Goal: Find specific fact: Find specific fact

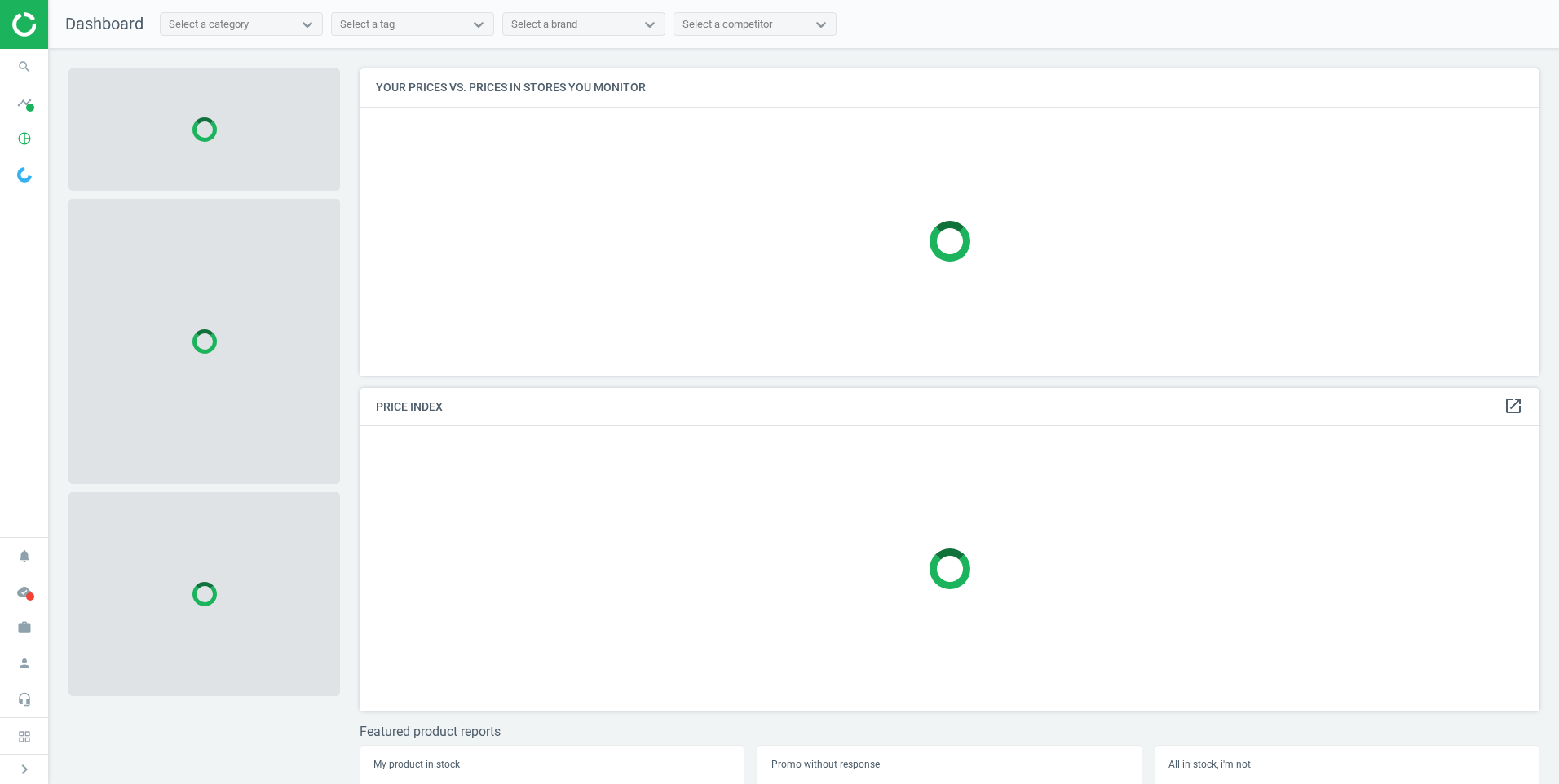
scroll to position [332, 1193]
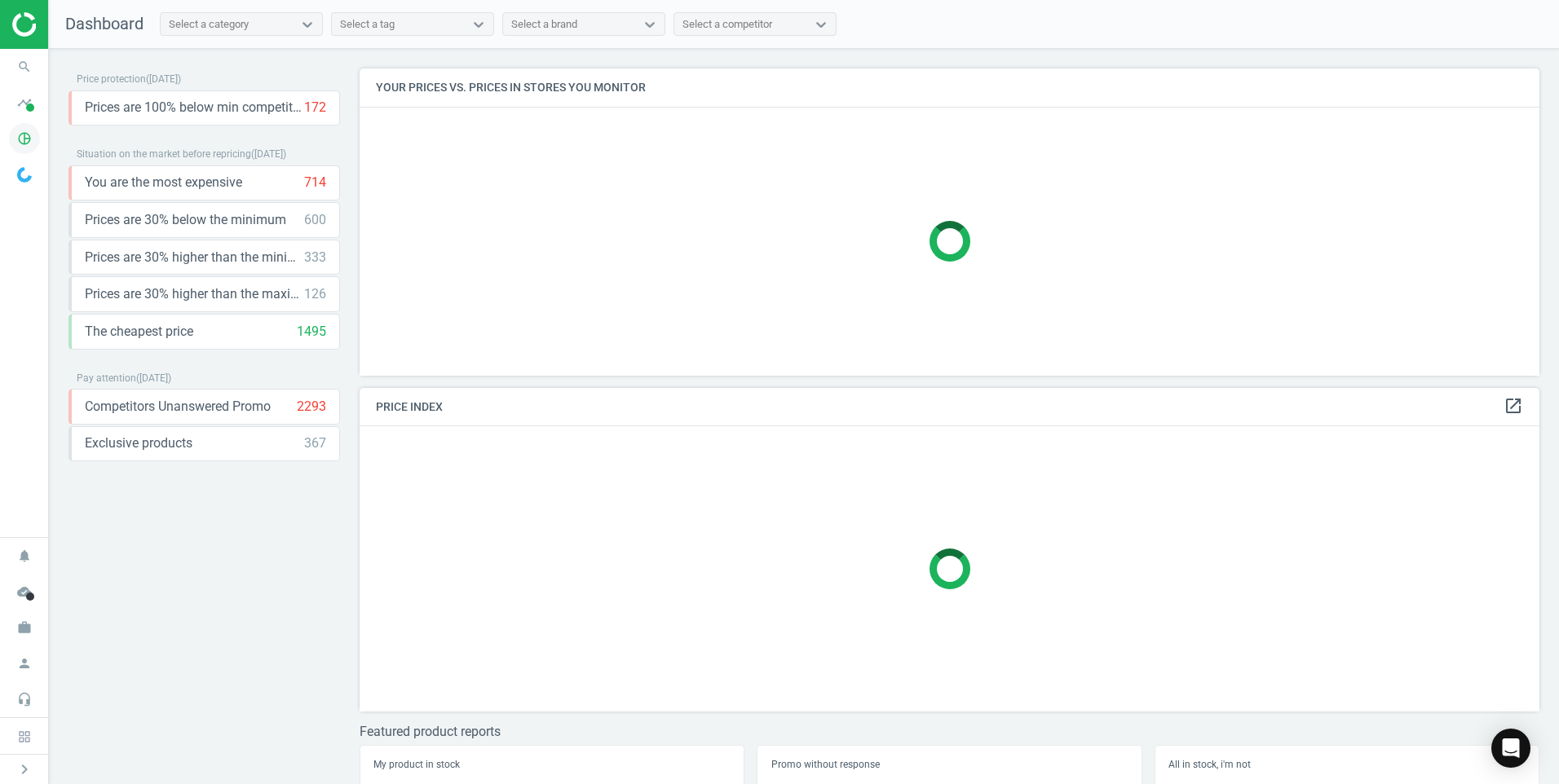
click at [23, 140] on icon "pie_chart_outlined" at bounding box center [25, 139] width 31 height 31
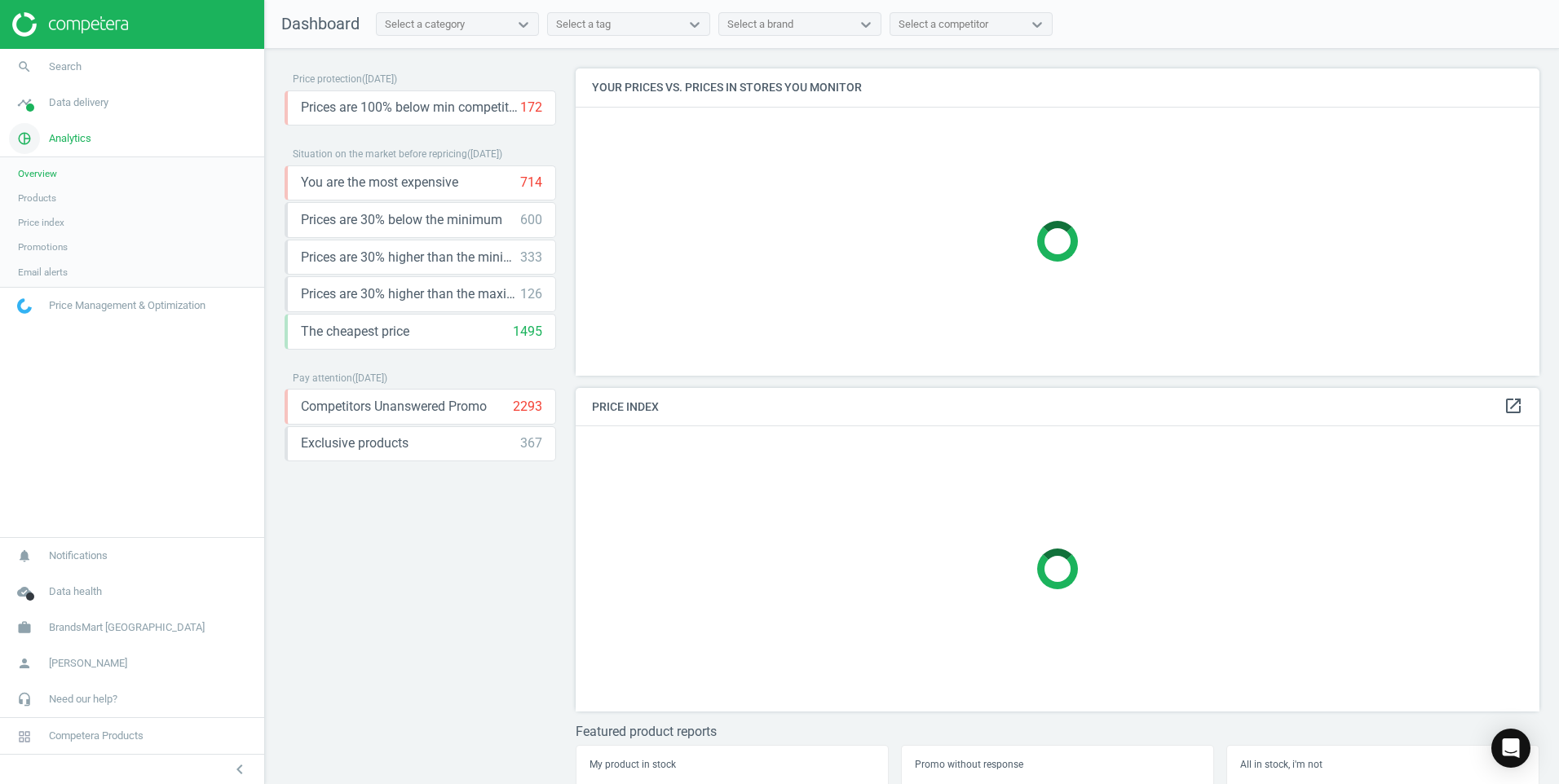
scroll to position [332, 977]
click at [41, 201] on span "Products" at bounding box center [38, 198] width 39 height 13
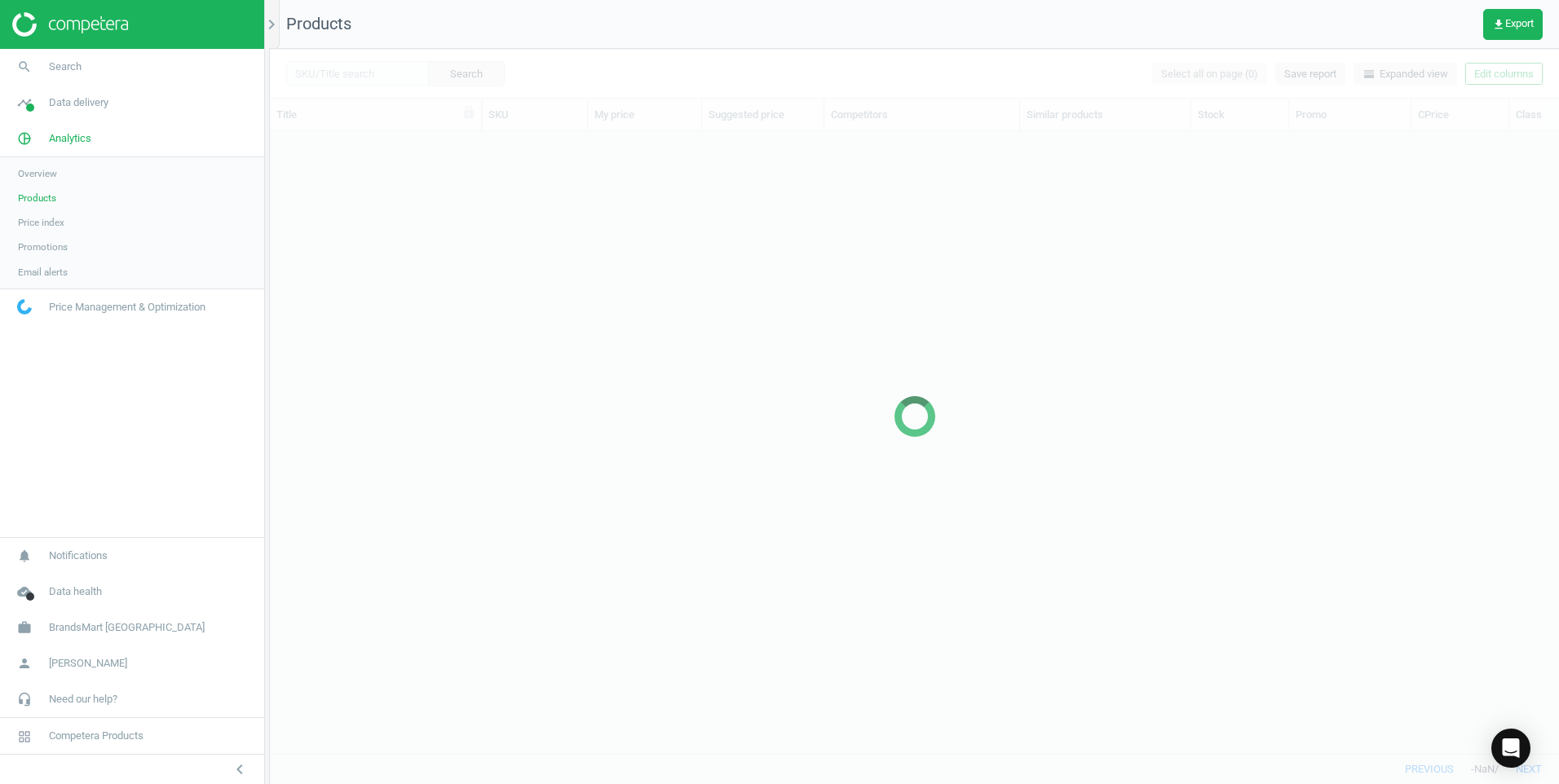
scroll to position [597, 1277]
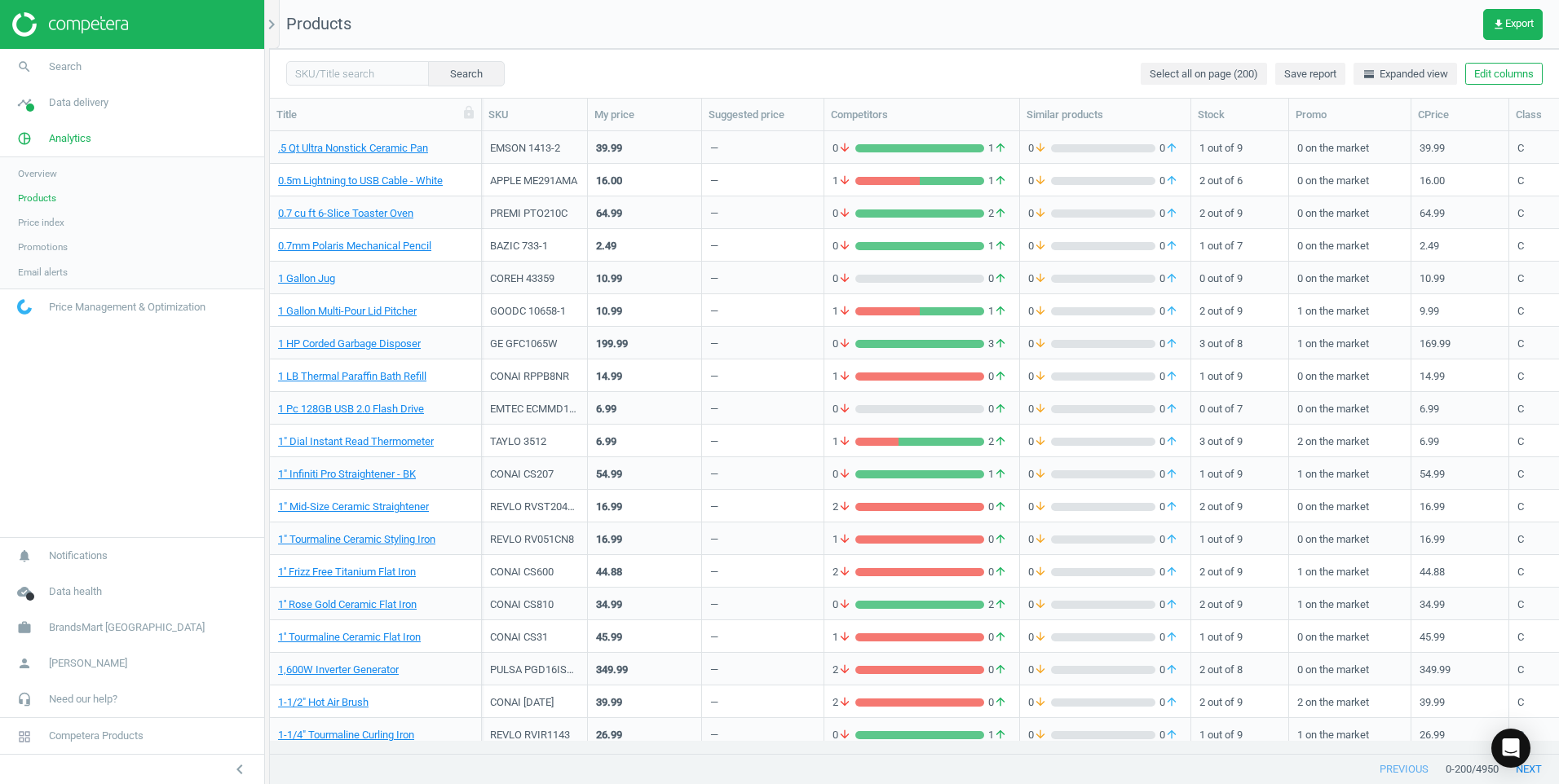
click at [282, 33] on div "Products" at bounding box center [311, 24] width 82 height 23
click at [271, 24] on icon "chevron_right" at bounding box center [271, 24] width 19 height 19
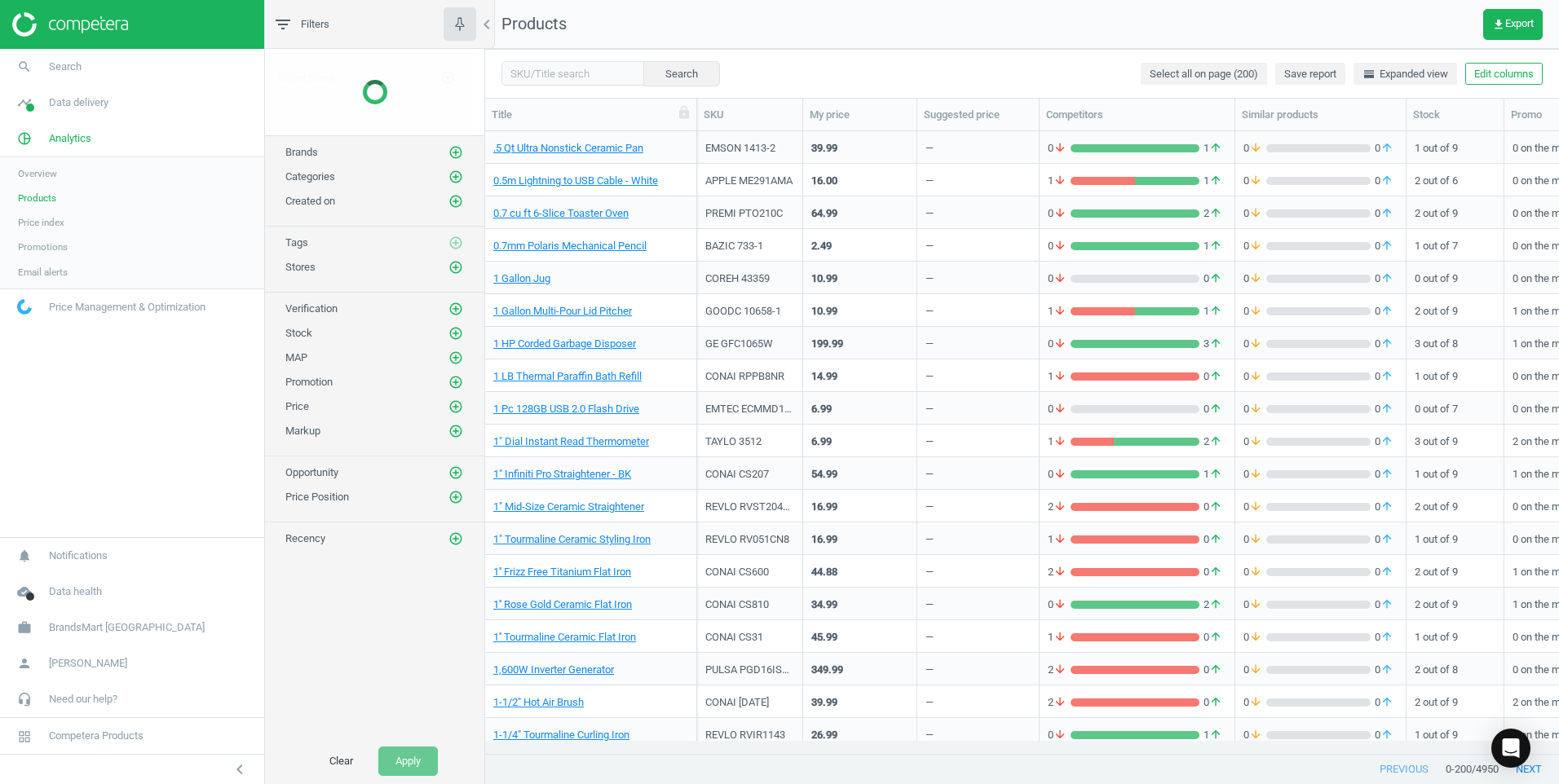
scroll to position [597, 1062]
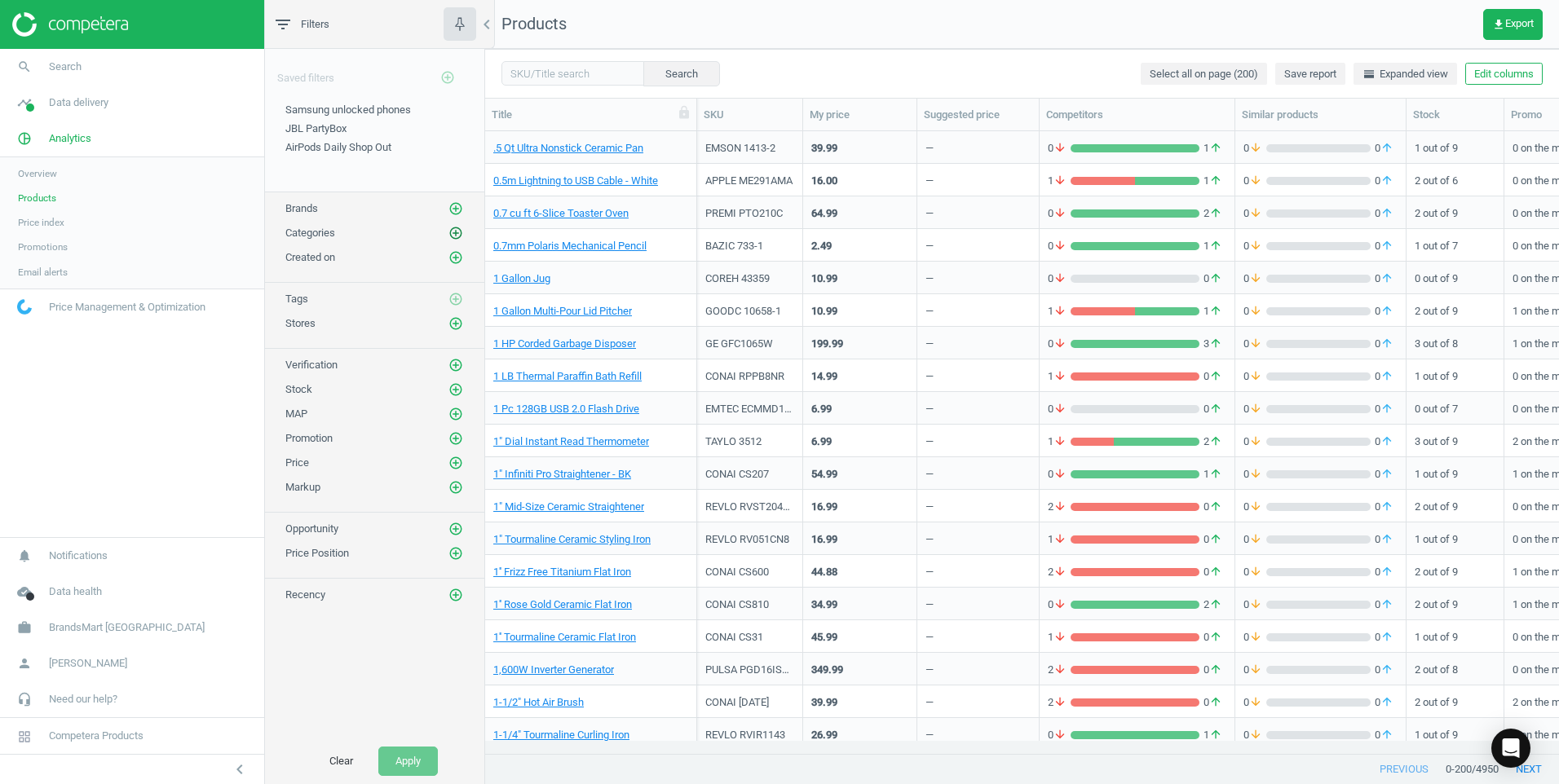
click at [451, 226] on icon "add_circle_outline" at bounding box center [456, 233] width 15 height 15
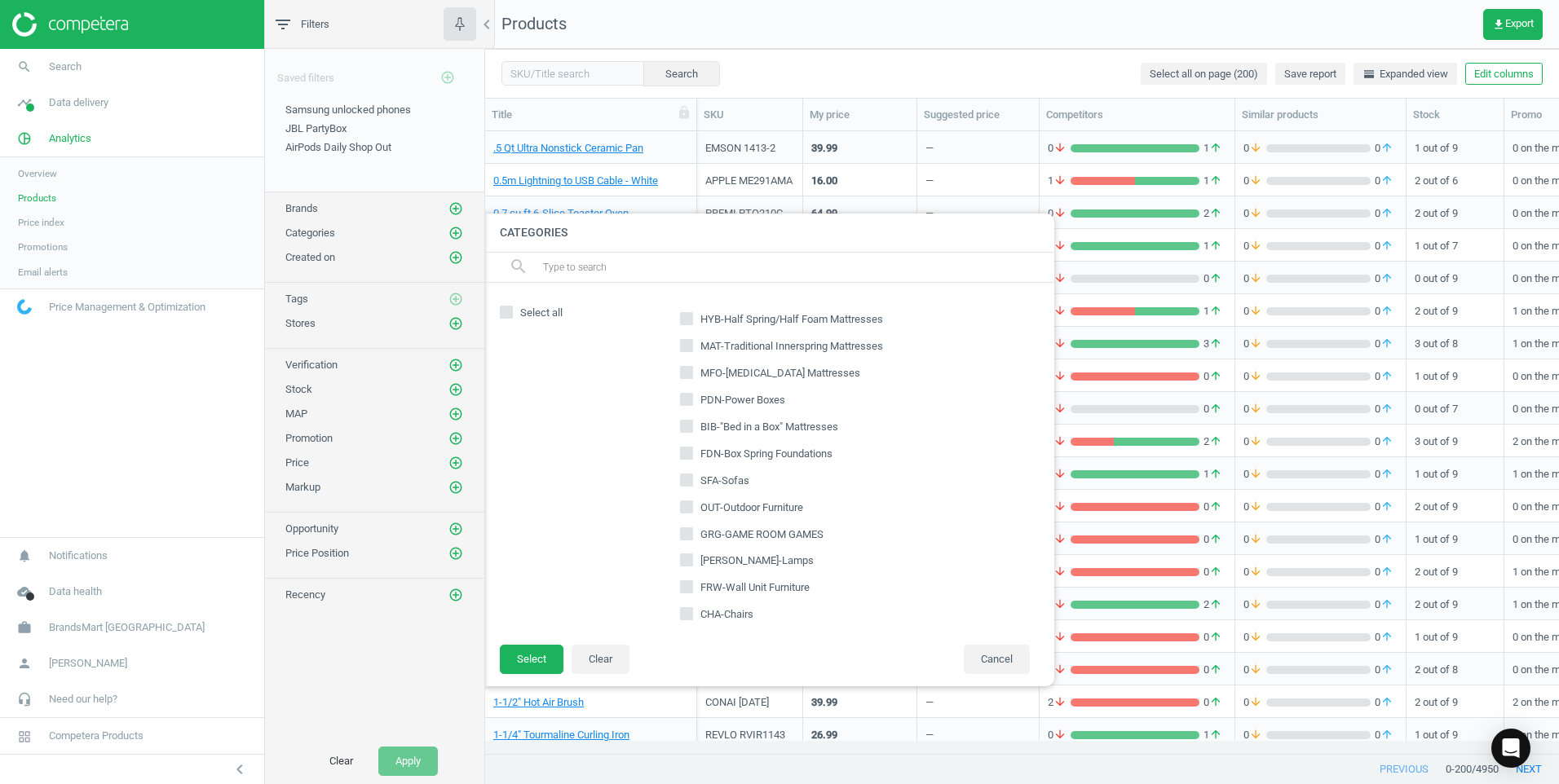
click at [706, 278] on input "text" at bounding box center [791, 267] width 501 height 26
type input "mbr"
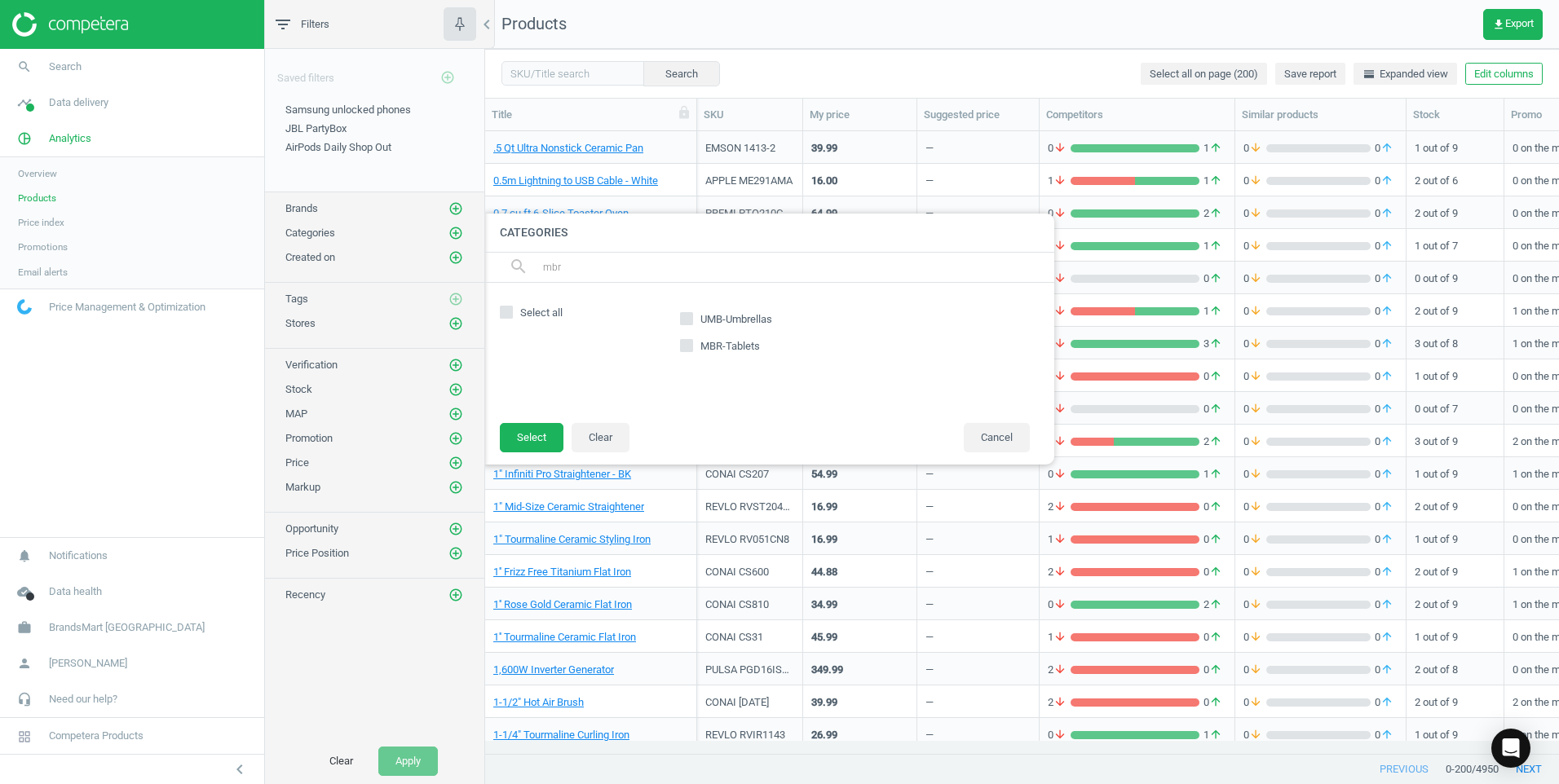
click at [701, 345] on span "MBR-Tablets" at bounding box center [730, 347] width 66 height 15
click at [692, 345] on input "MBR-Tablets" at bounding box center [688, 346] width 11 height 11
checkbox input "true"
click at [545, 437] on button "Select" at bounding box center [531, 437] width 63 height 29
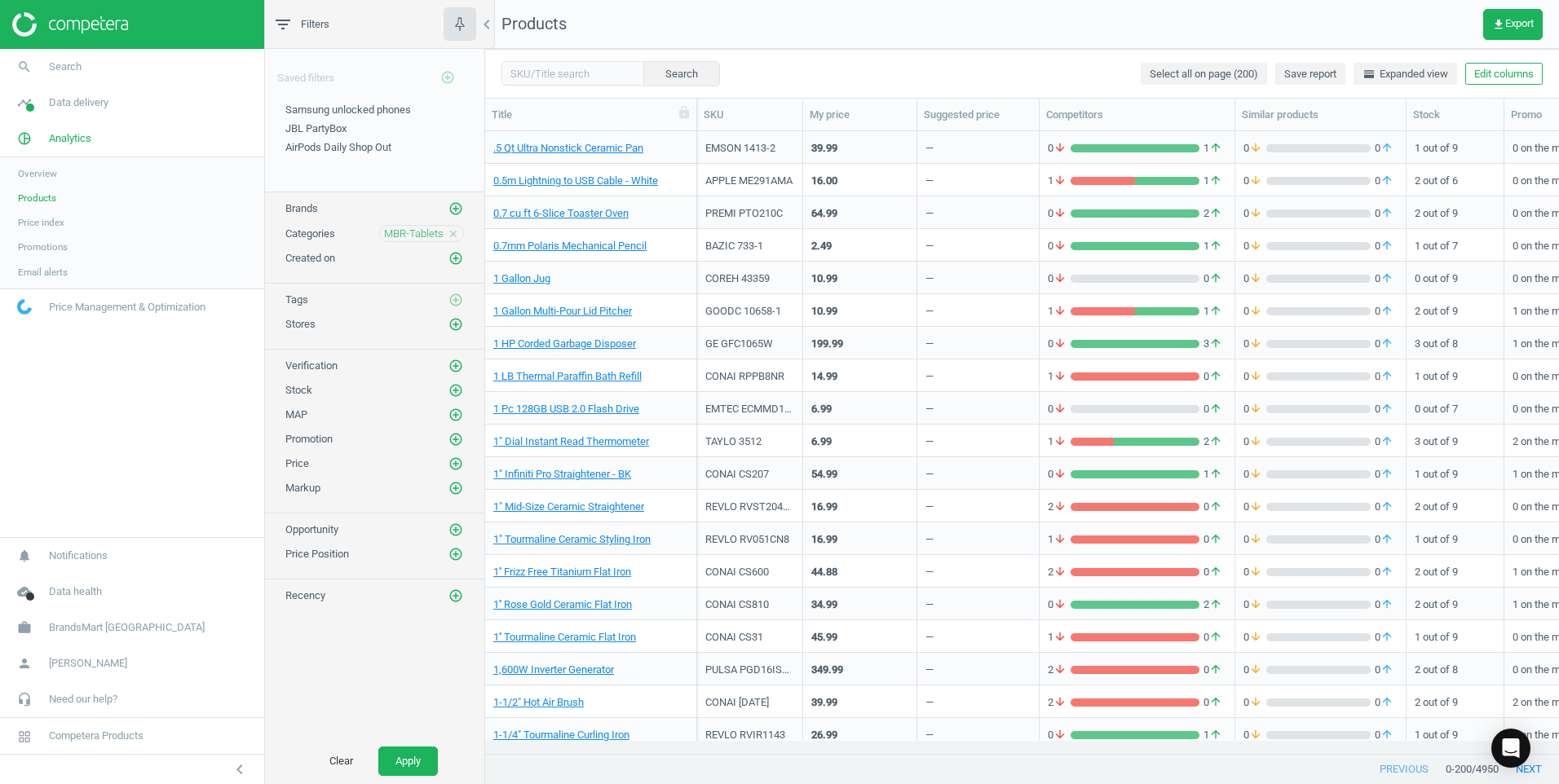
drag, startPoint x: 418, startPoint y: 758, endPoint x: 466, endPoint y: 696, distance: 78.4
click at [419, 758] on button "Apply" at bounding box center [408, 762] width 60 height 29
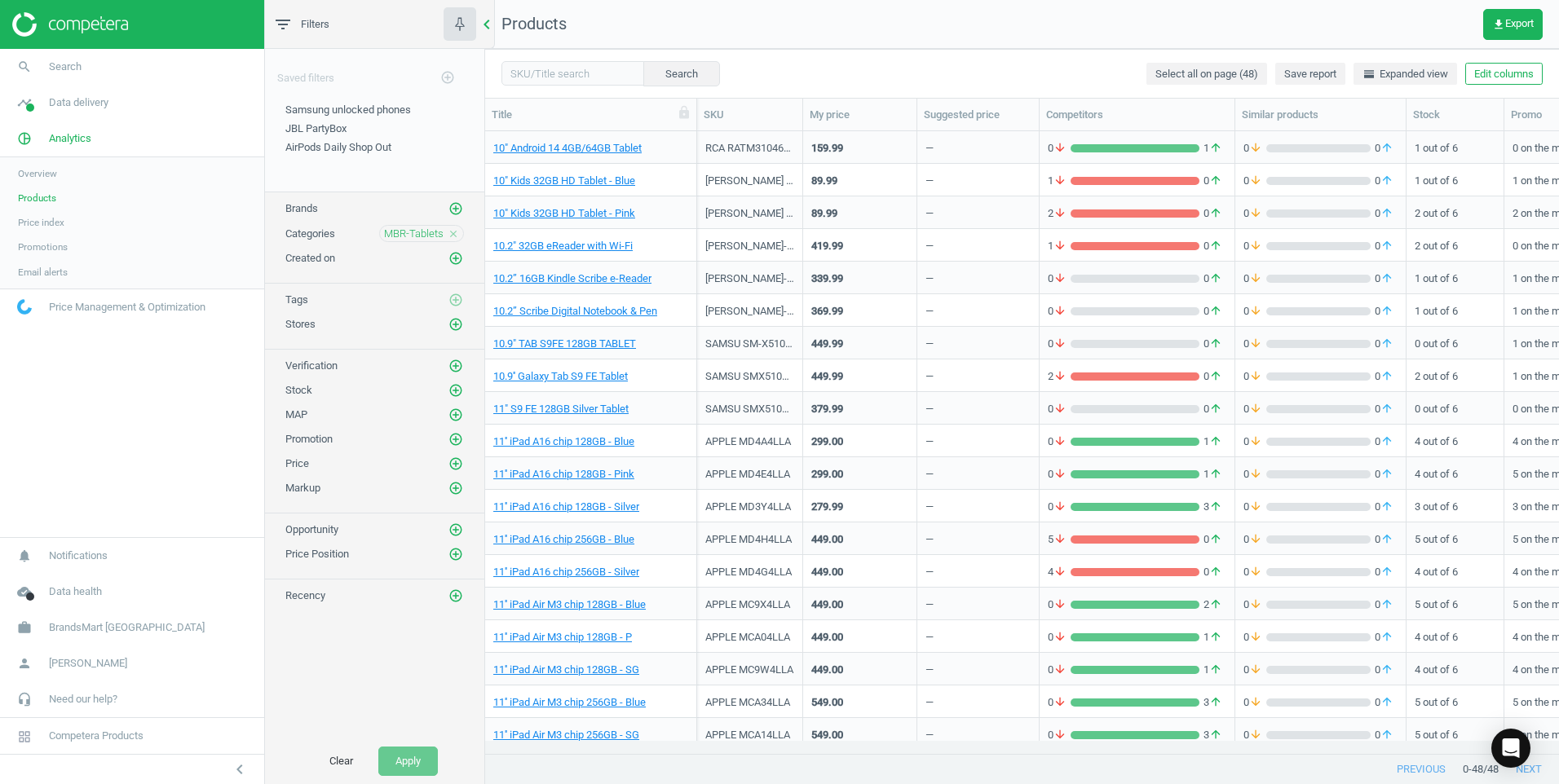
click at [481, 32] on icon "chevron_left" at bounding box center [486, 24] width 19 height 19
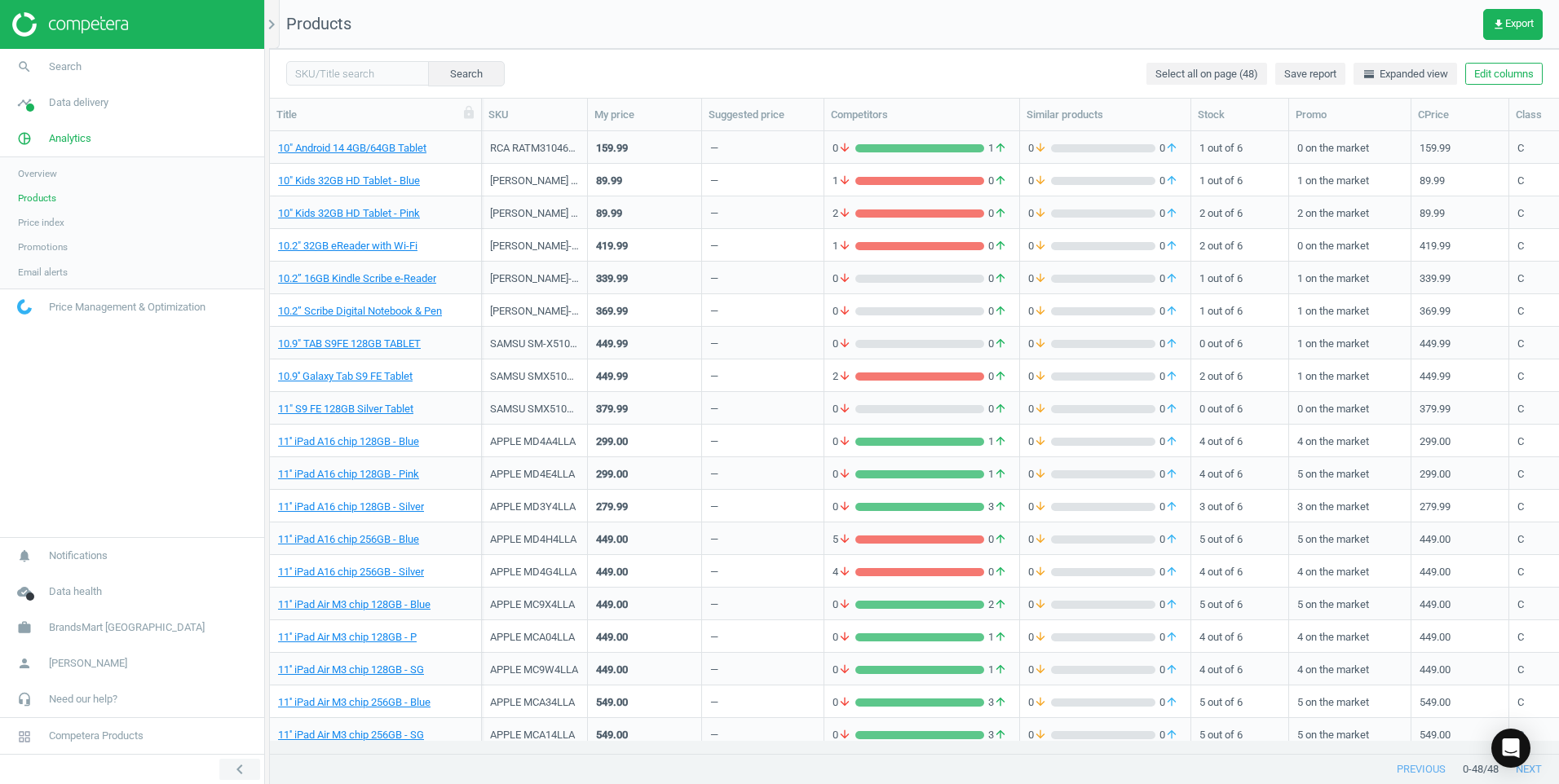
click at [242, 761] on icon "chevron_left" at bounding box center [239, 769] width 19 height 19
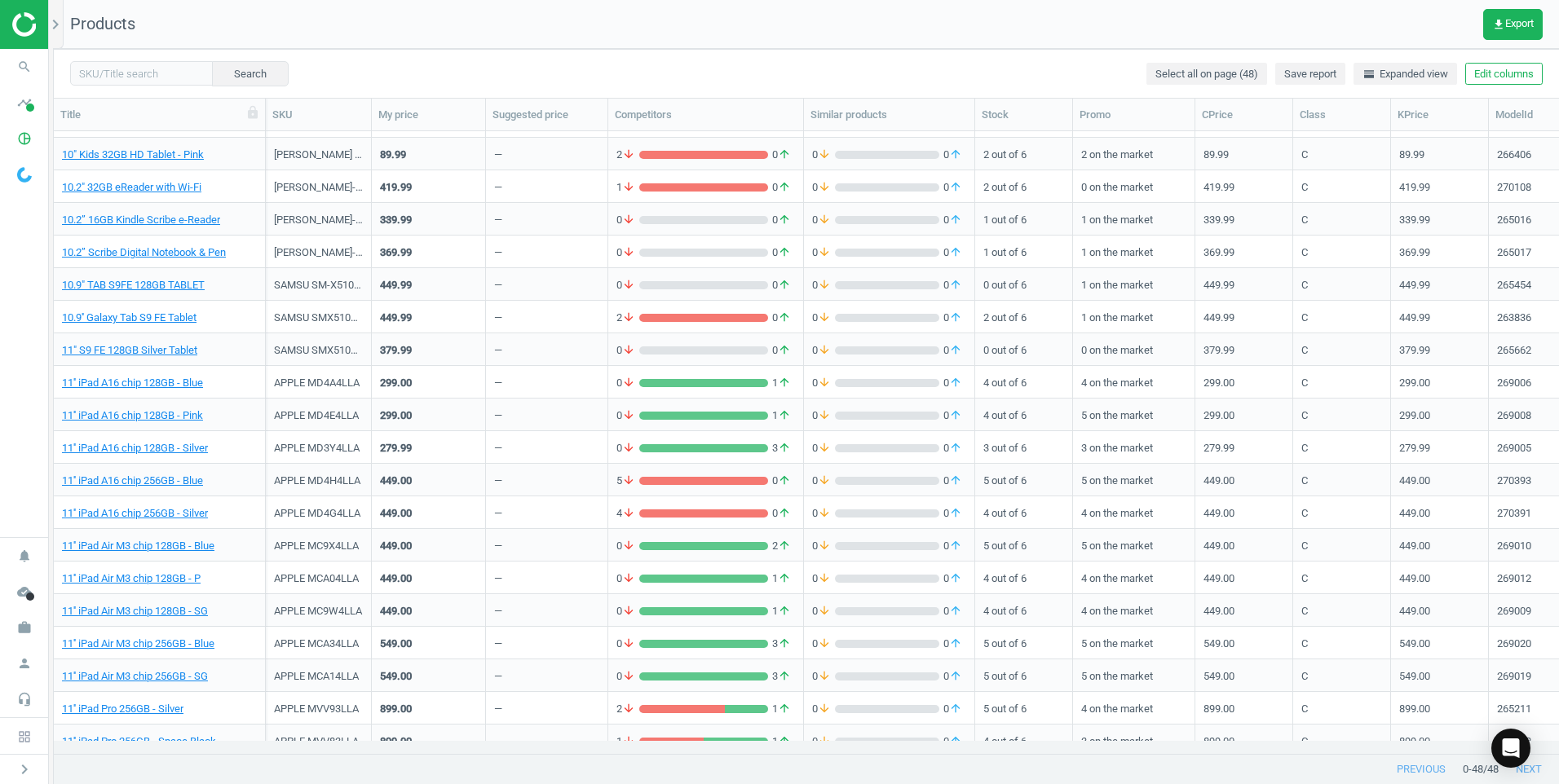
scroll to position [0, 0]
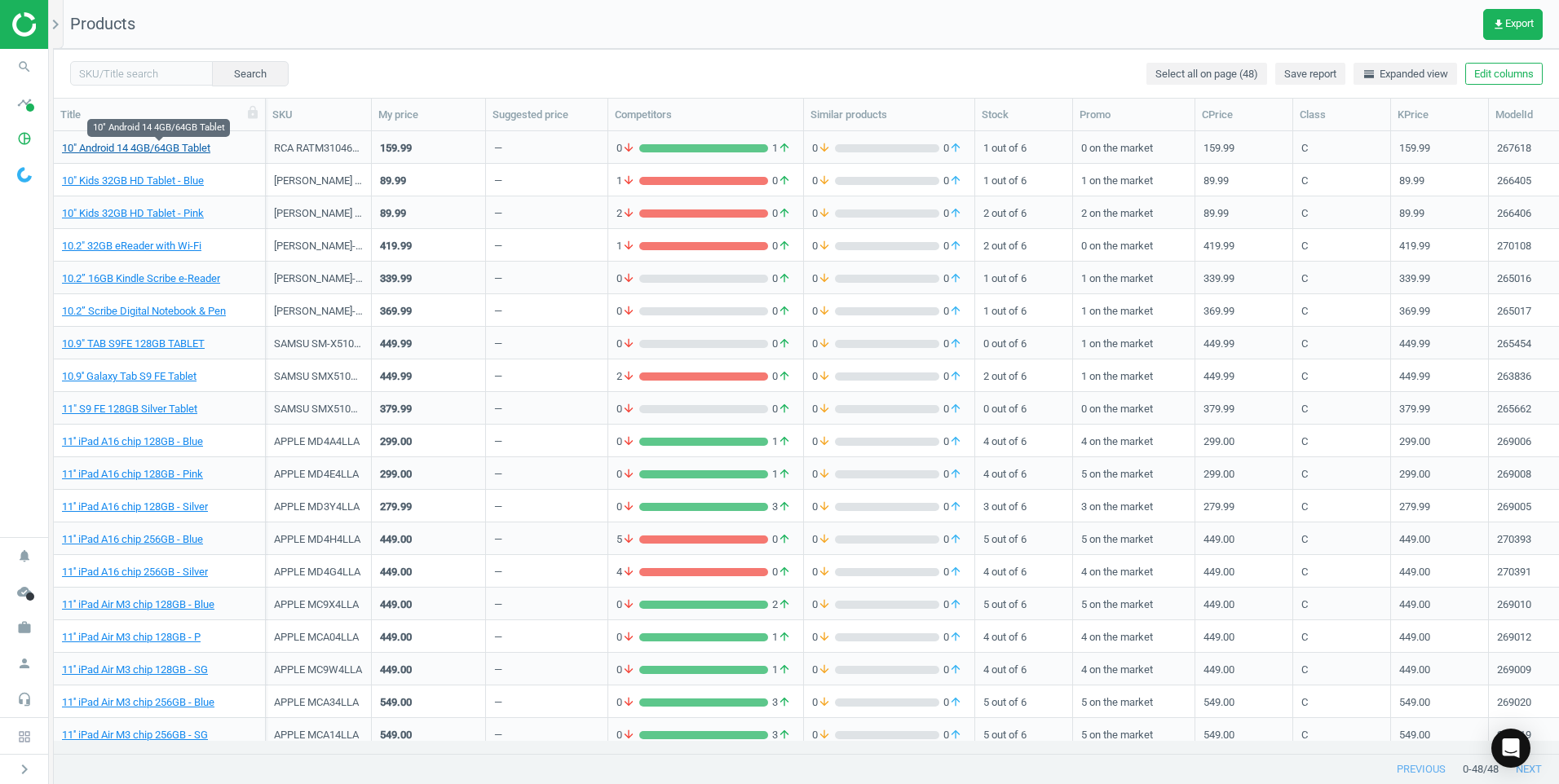
click at [200, 149] on link "10" Android 14 4GB/64GB Tablet" at bounding box center [135, 148] width 148 height 15
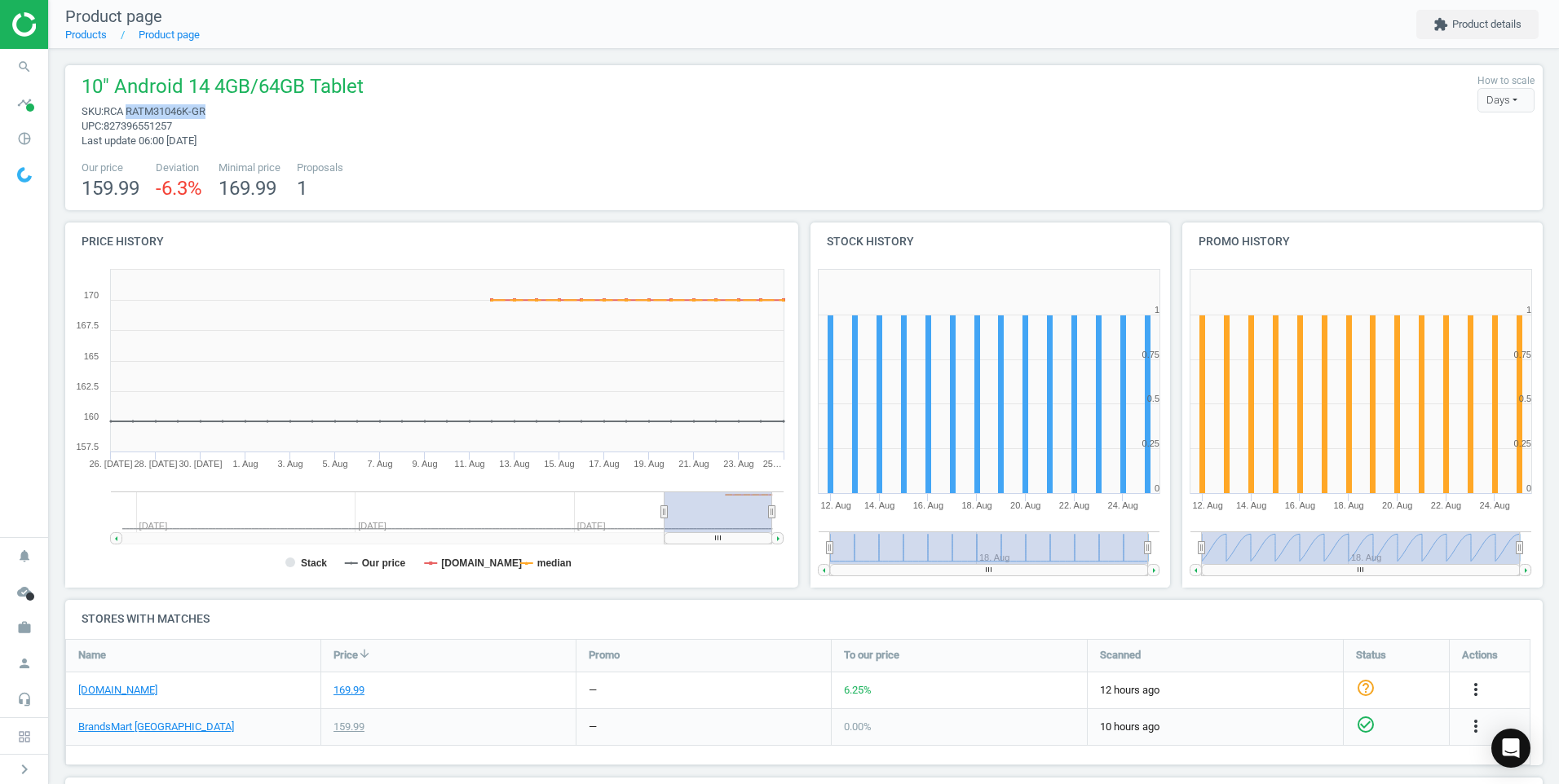
drag, startPoint x: 215, startPoint y: 110, endPoint x: 131, endPoint y: 110, distance: 84.0
click at [131, 110] on span "sku : RCA RATM31046K-GR" at bounding box center [222, 112] width 282 height 15
copy span "RATM31046K-GR"
